Goal: Task Accomplishment & Management: Manage account settings

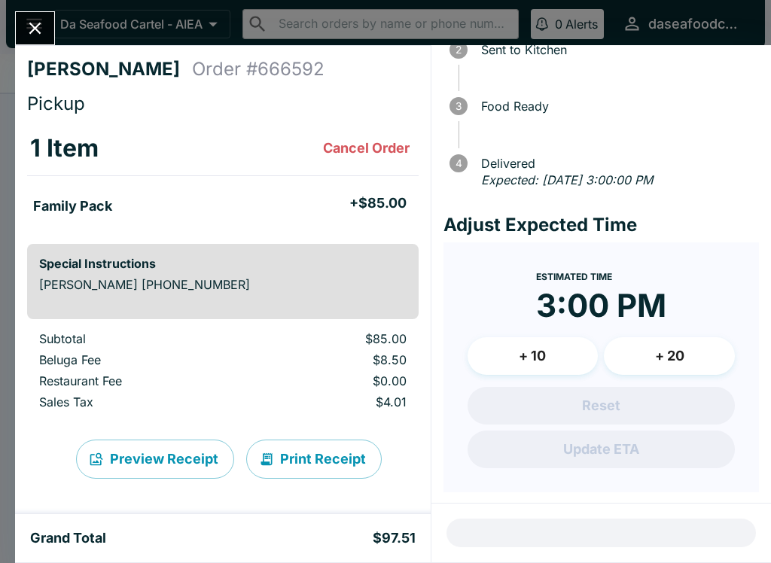
scroll to position [108, 0]
click at [36, 27] on icon "Close" at bounding box center [35, 29] width 12 height 12
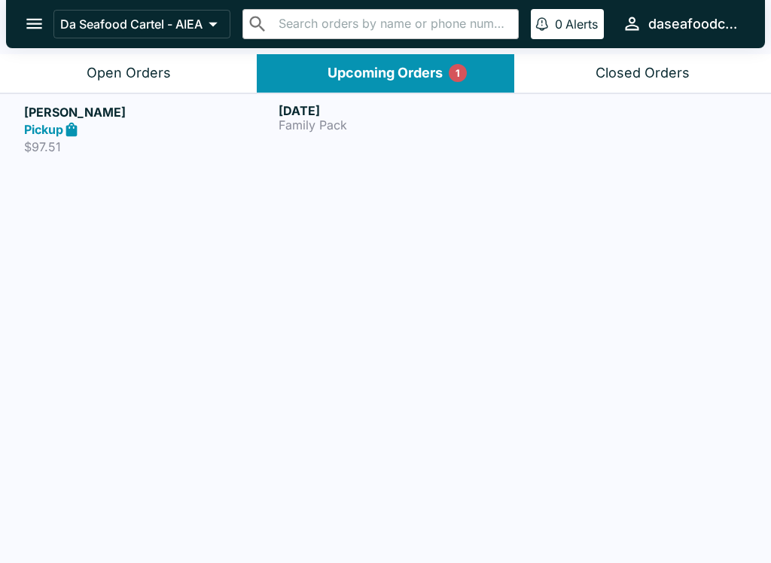
click at [358, 139] on div "[DATE] Family Pack" at bounding box center [403, 129] width 248 height 52
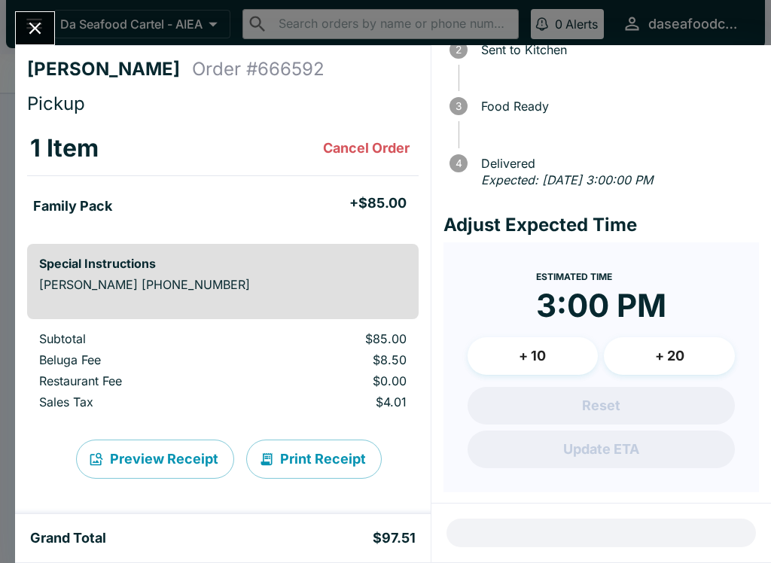
scroll to position [108, 0]
click at [566, 309] on time "3:00 PM" at bounding box center [601, 306] width 130 height 39
click at [41, 34] on icon "Close" at bounding box center [35, 28] width 20 height 20
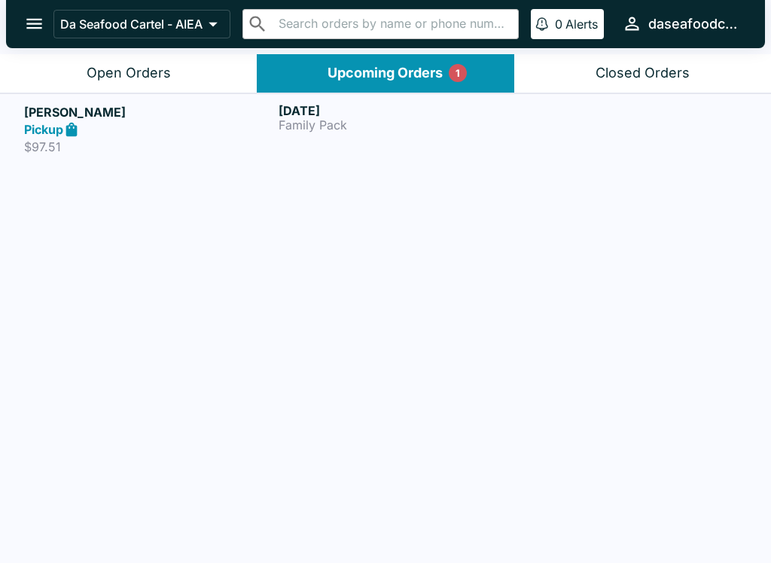
click at [173, 64] on button "Open Orders" at bounding box center [128, 73] width 257 height 38
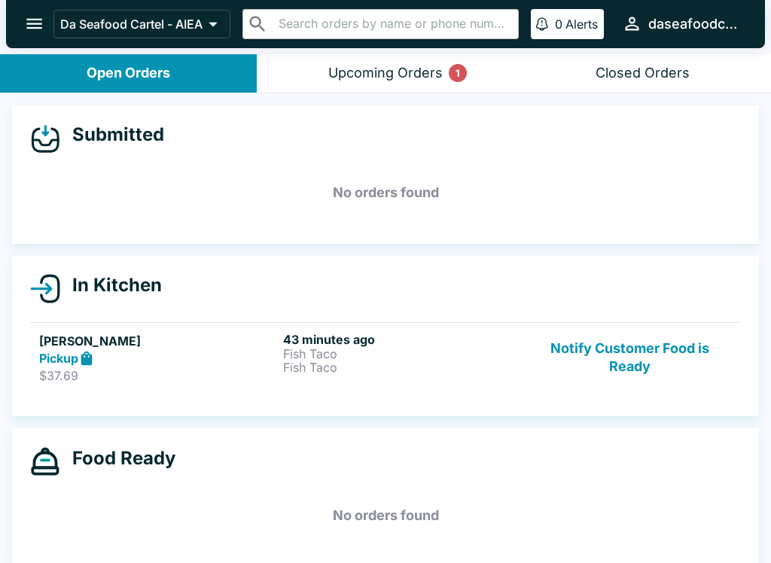
click at [389, 60] on button "Upcoming Orders 1" at bounding box center [385, 73] width 257 height 38
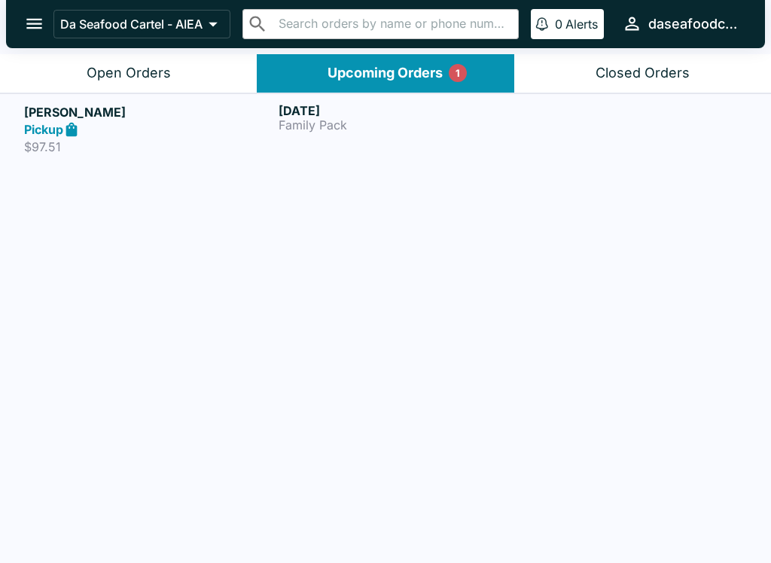
click at [144, 62] on button "Open Orders" at bounding box center [128, 73] width 257 height 38
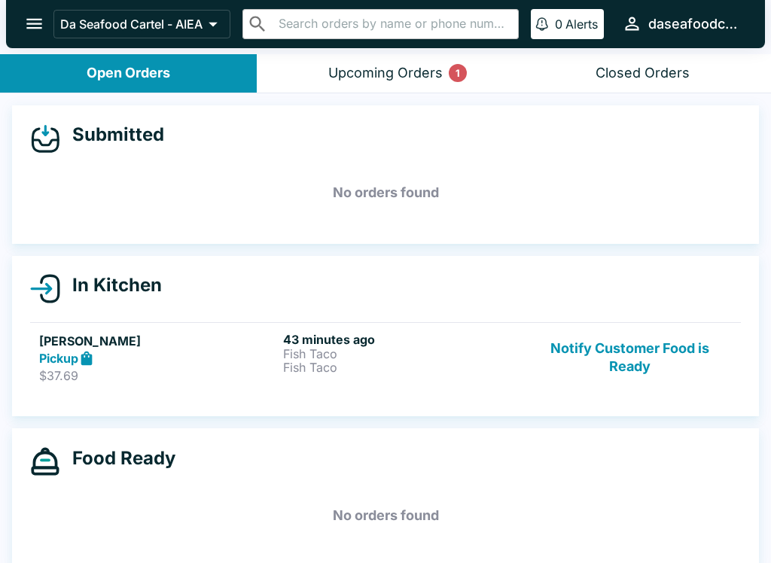
click at [643, 378] on button "Notify Customer Food is Ready" at bounding box center [630, 358] width 204 height 52
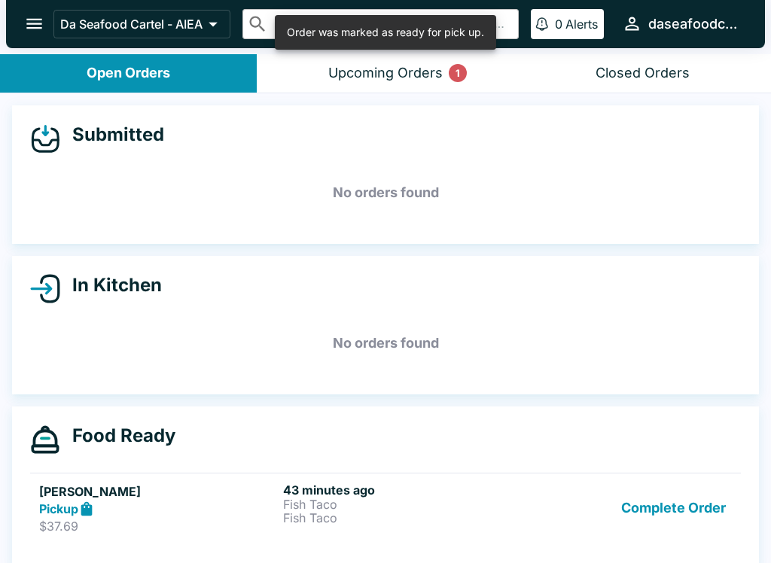
click at [684, 504] on button "Complete Order" at bounding box center [673, 509] width 117 height 52
